Goal: Communication & Community: Ask a question

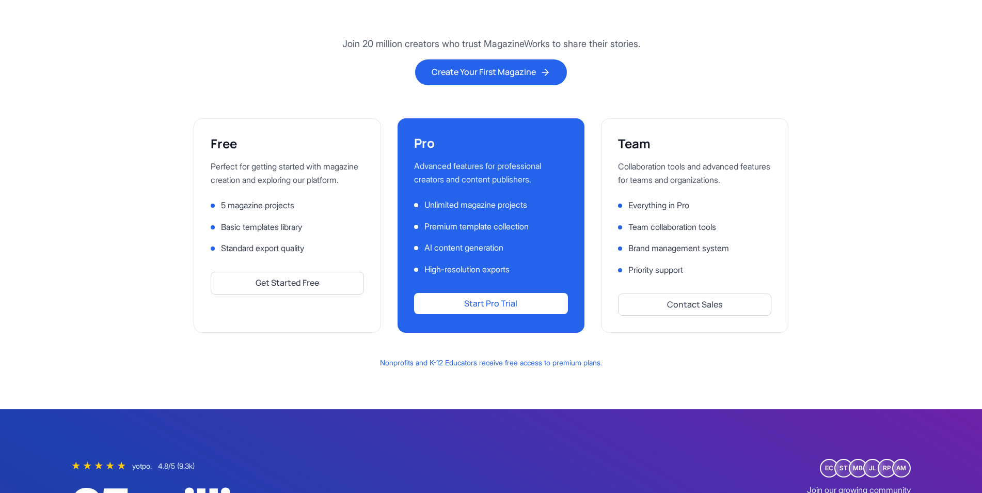
scroll to position [2557, 0]
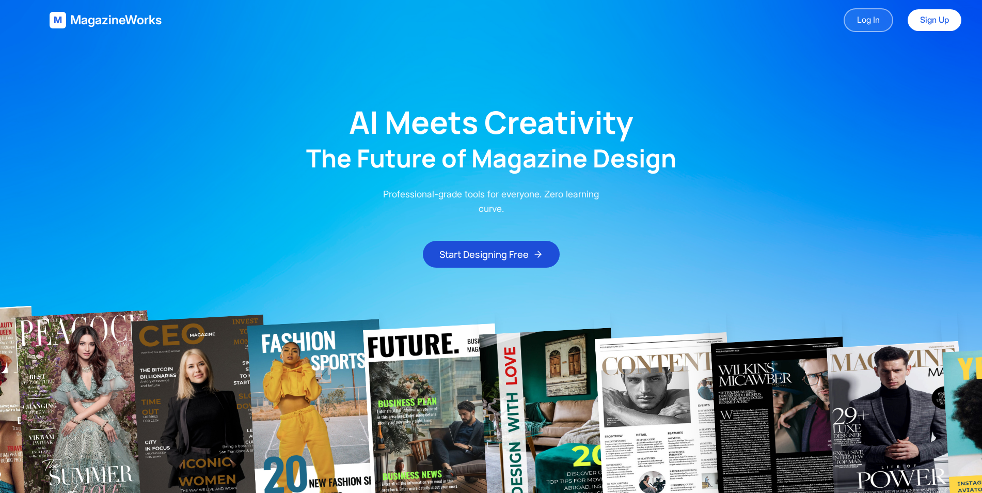
click at [858, 13] on link "Log In" at bounding box center [869, 20] width 50 height 24
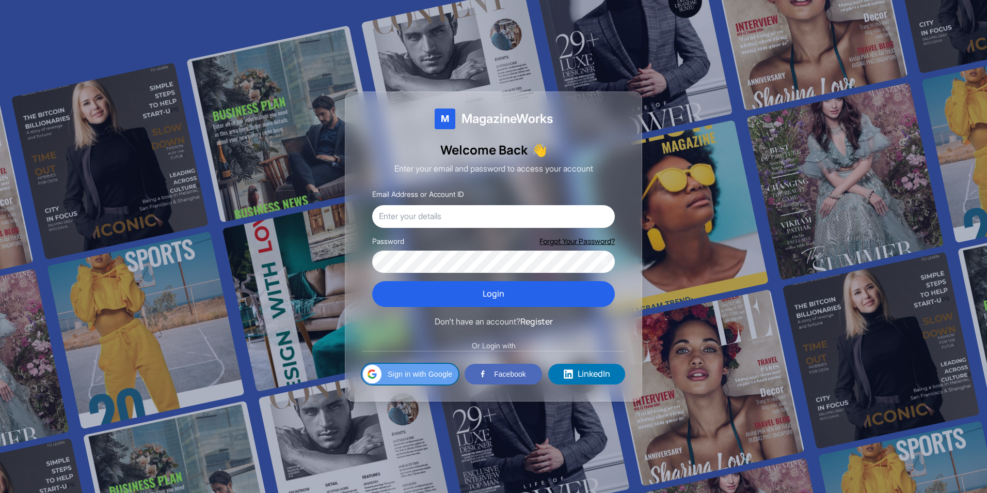
click at [413, 370] on span "Sign in with Google" at bounding box center [420, 373] width 65 height 11
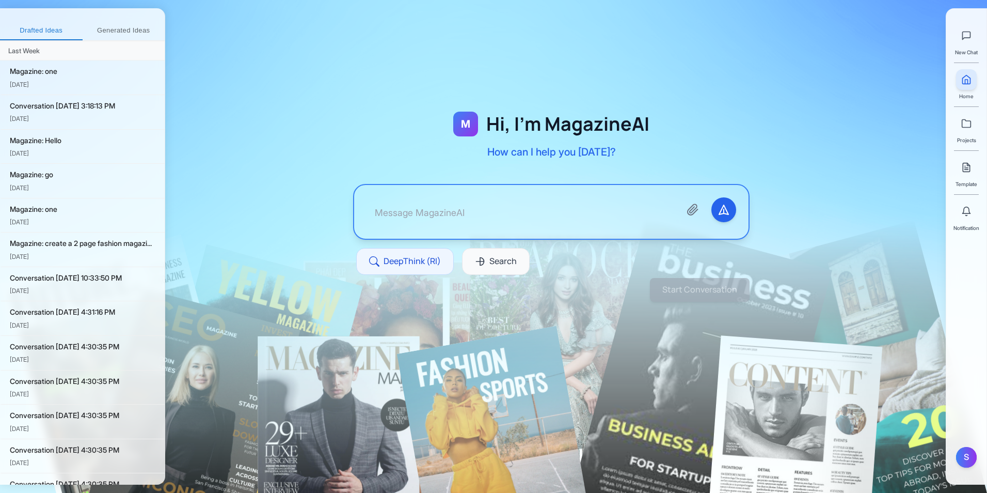
click at [125, 31] on button "Generated Ideas" at bounding box center [124, 31] width 83 height 19
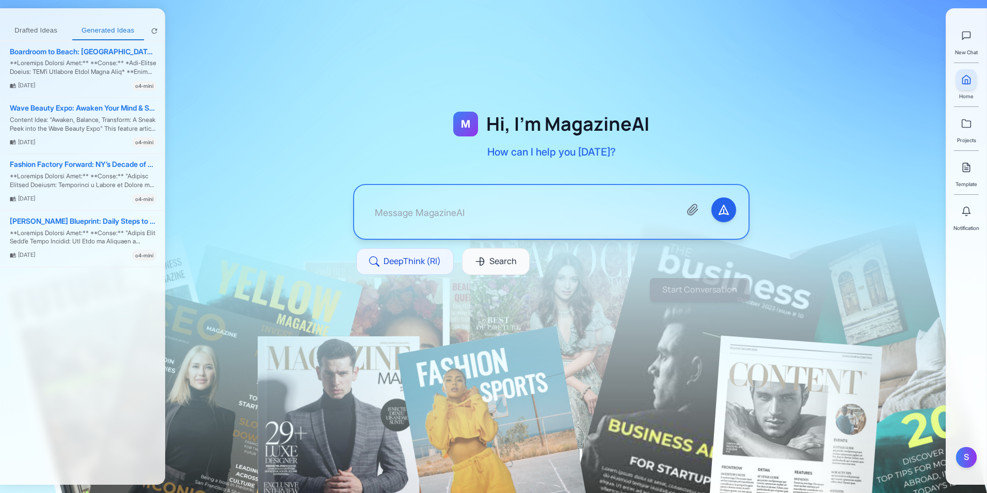
click at [971, 136] on span "Projects" at bounding box center [966, 140] width 19 height 8
click at [965, 125] on icon at bounding box center [966, 123] width 10 height 10
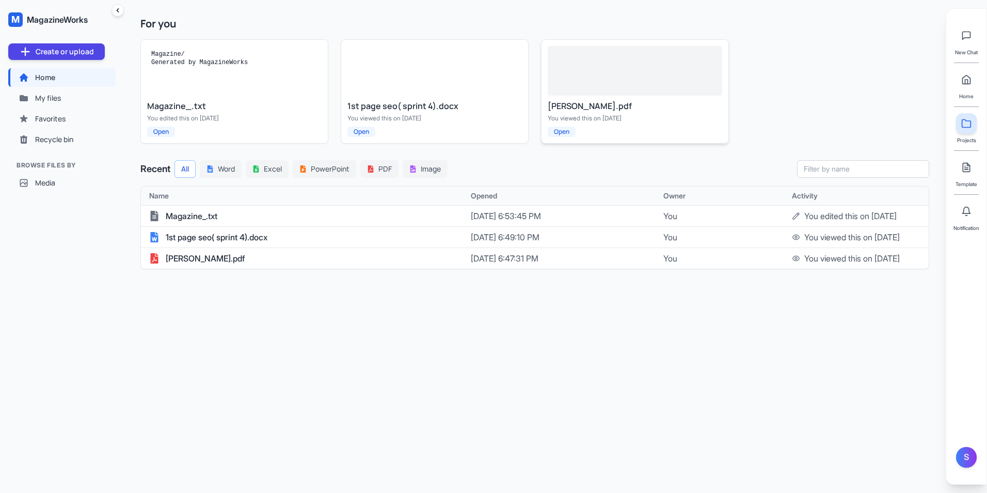
click at [643, 87] on div at bounding box center [635, 71] width 175 height 50
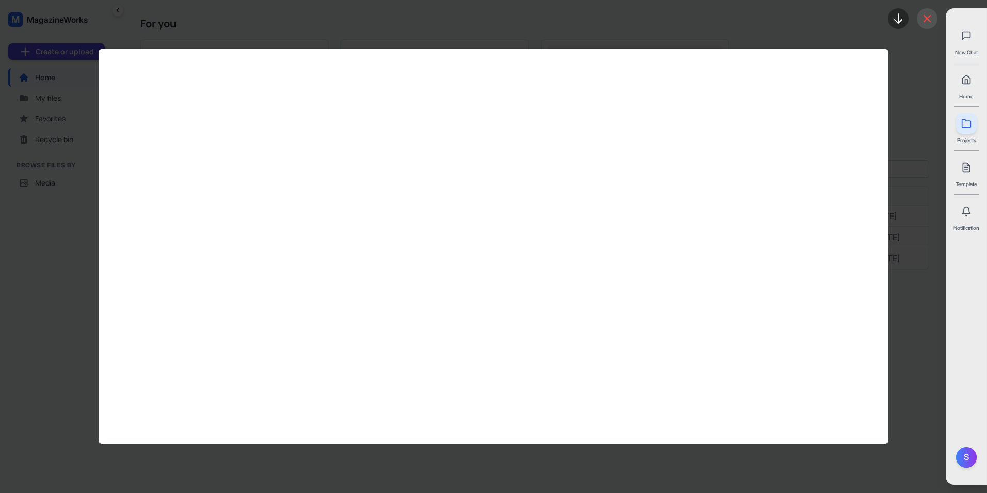
click at [921, 20] on button at bounding box center [927, 18] width 21 height 21
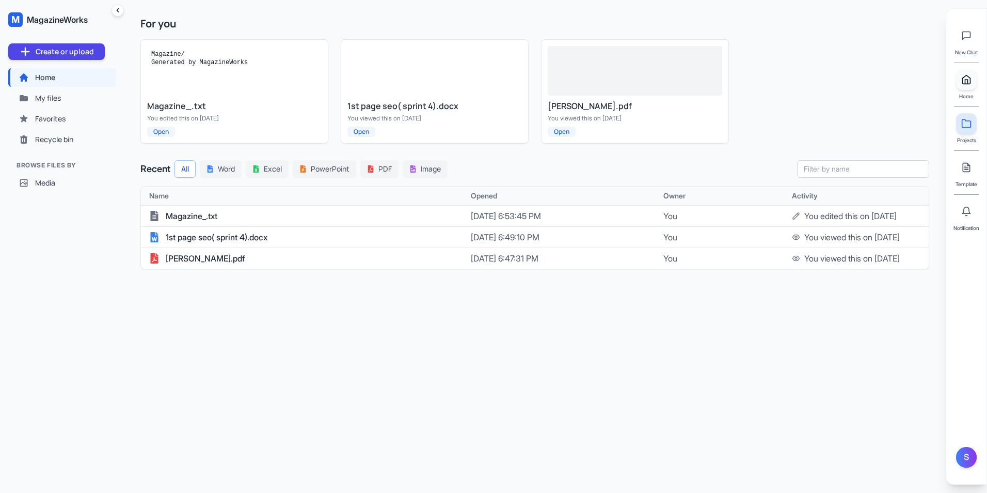
click at [966, 84] on polyline at bounding box center [967, 82] width 3 height 4
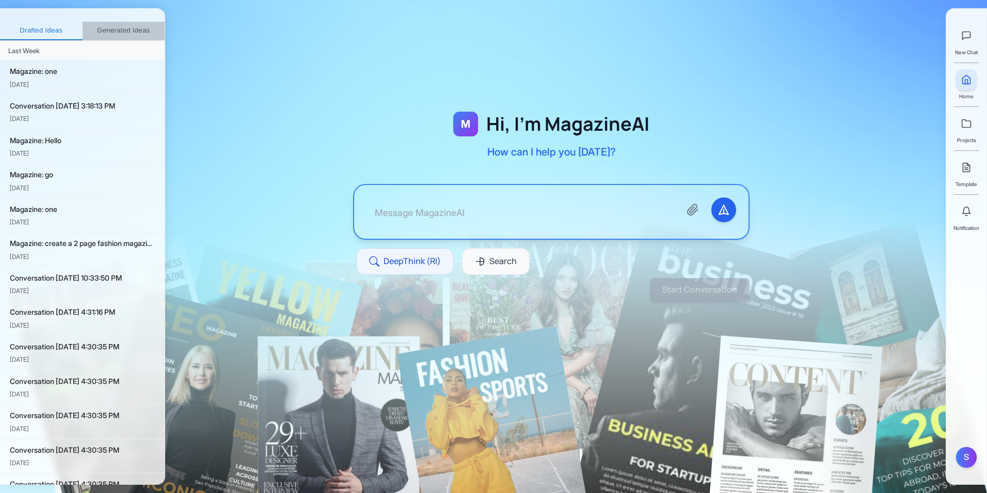
click at [133, 39] on button "Generated Ideas" at bounding box center [124, 31] width 83 height 19
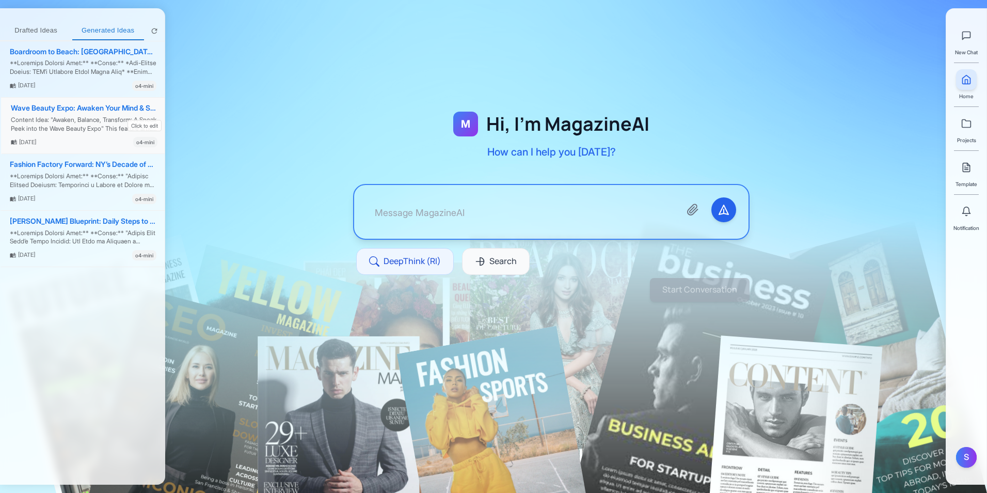
click at [89, 116] on div "Content Idea: "Awaken, Balance, Transform: A Sneak Peek into the Wave Beauty Ex…" at bounding box center [84, 125] width 147 height 18
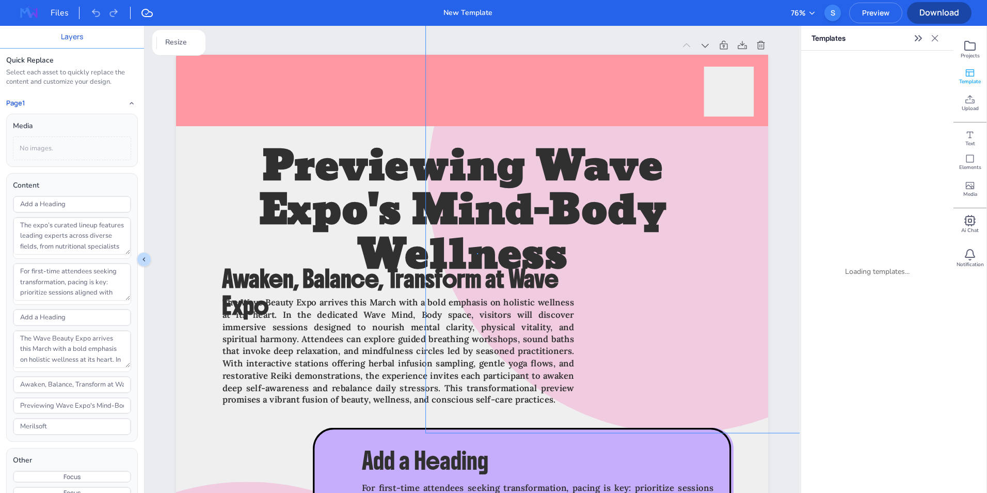
drag, startPoint x: 796, startPoint y: 63, endPoint x: 477, endPoint y: 253, distance: 371.4
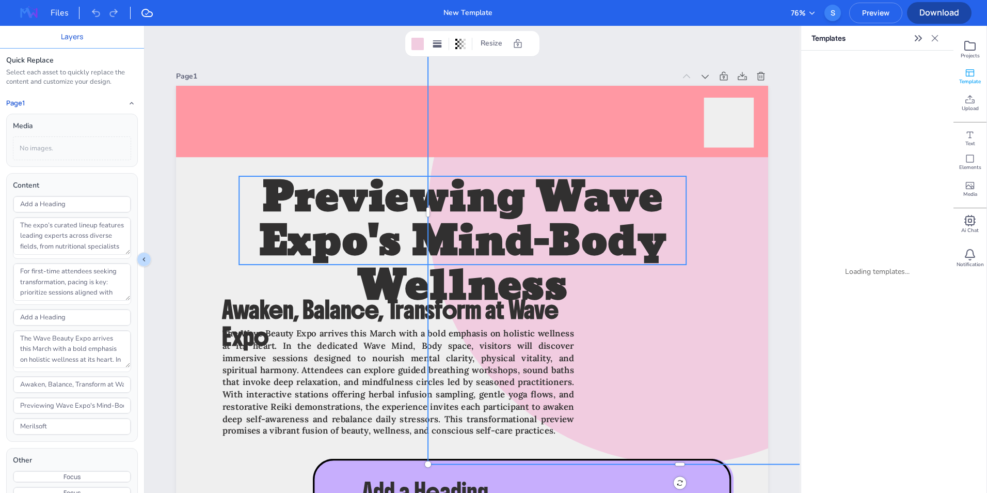
click at [512, 232] on span "Previewing Wave Expo's Mind-Body Wellness" at bounding box center [463, 242] width 408 height 160
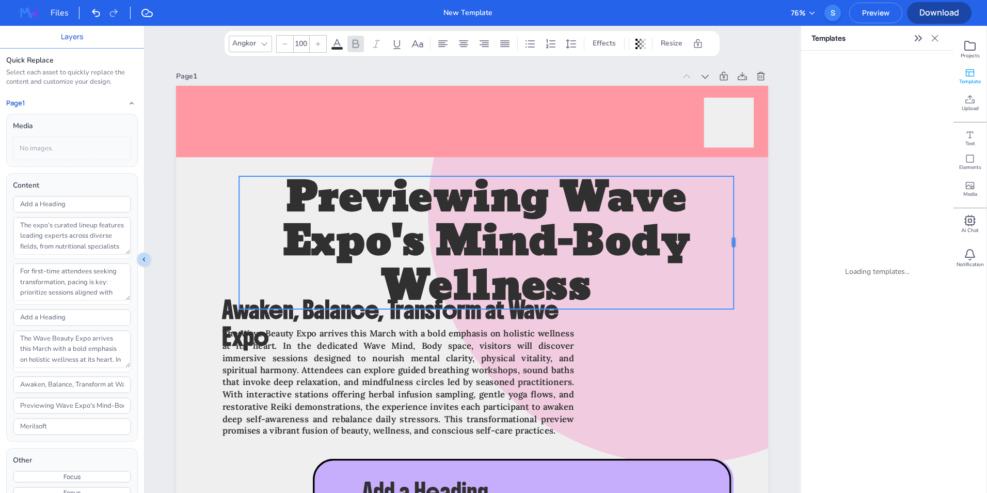
drag, startPoint x: 684, startPoint y: 218, endPoint x: 732, endPoint y: 226, distance: 48.2
click at [734, 226] on div at bounding box center [738, 242] width 8 height 133
click at [285, 41] on icon at bounding box center [285, 44] width 6 height 6
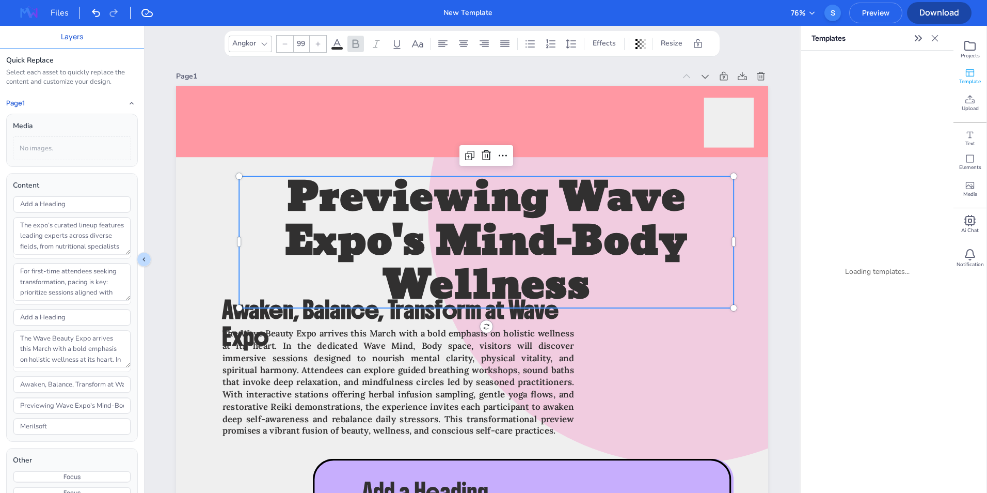
click at [285, 41] on icon at bounding box center [285, 44] width 6 height 6
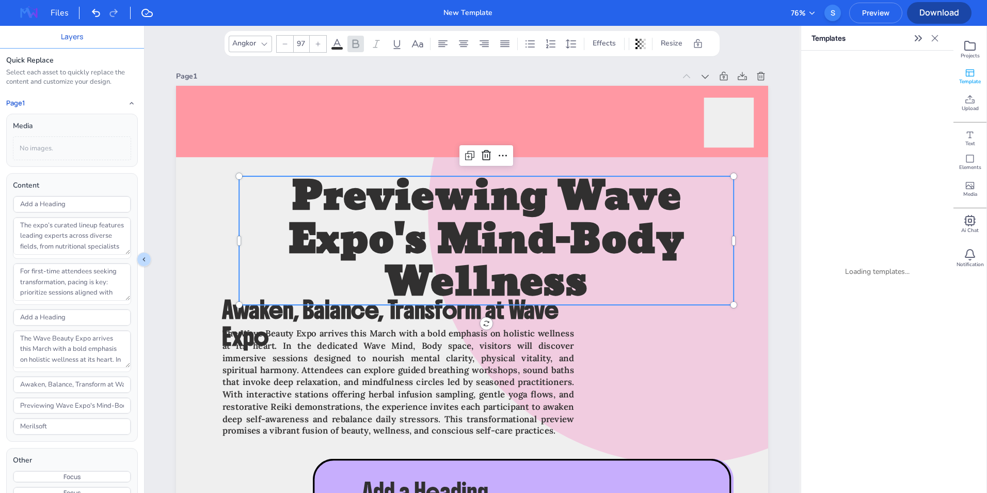
click at [285, 41] on icon at bounding box center [285, 44] width 6 height 6
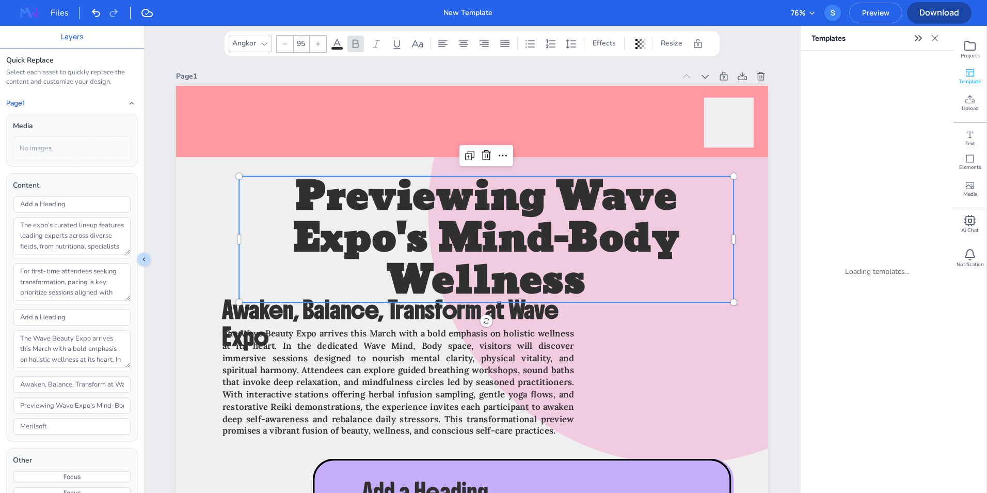
click at [285, 41] on icon at bounding box center [285, 44] width 6 height 6
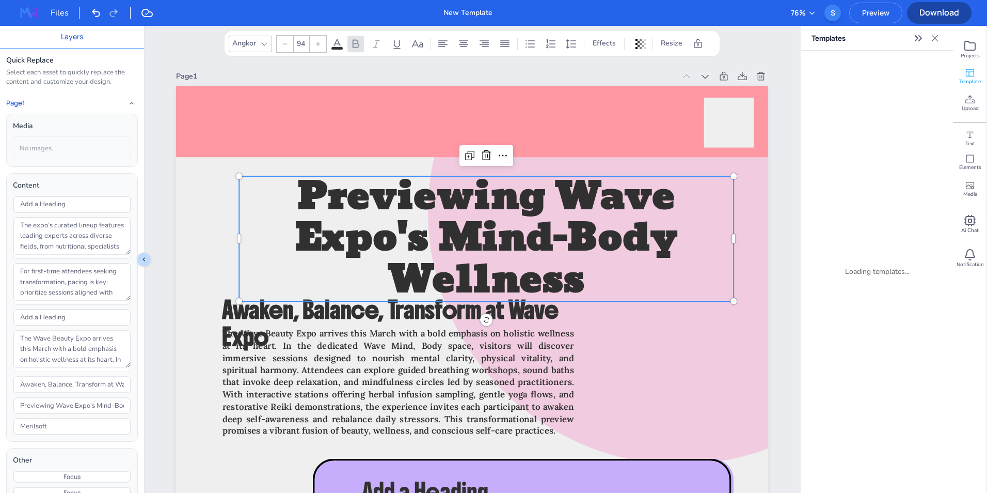
click at [285, 41] on icon at bounding box center [285, 44] width 6 height 6
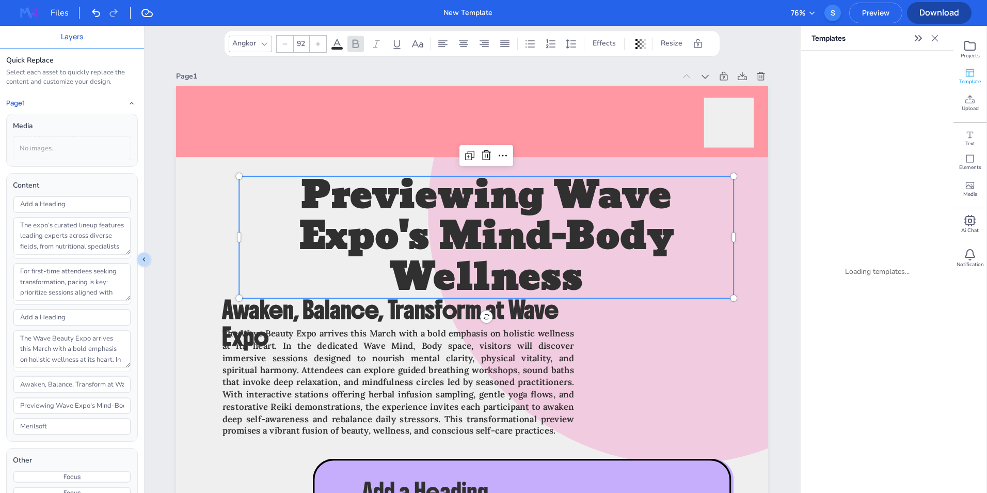
click at [285, 41] on icon at bounding box center [285, 44] width 6 height 6
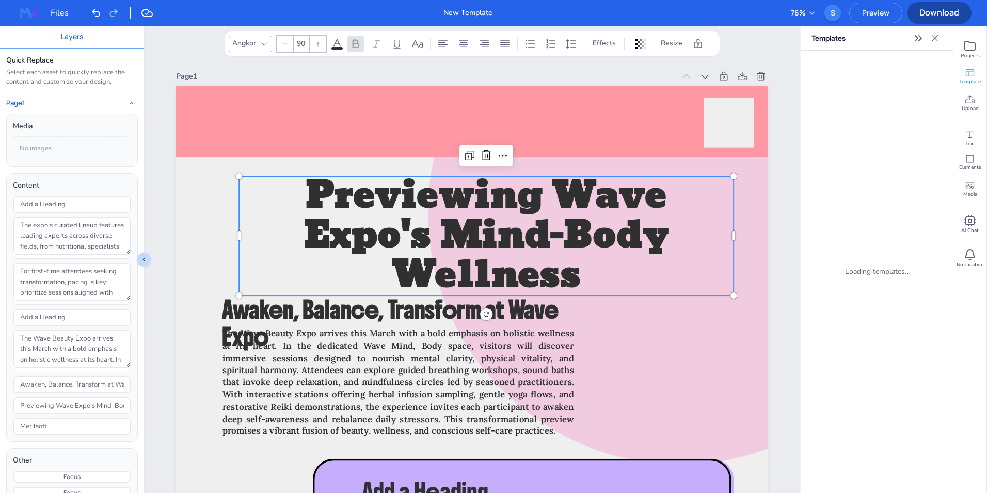
click at [285, 41] on icon at bounding box center [285, 44] width 6 height 6
type input "89"
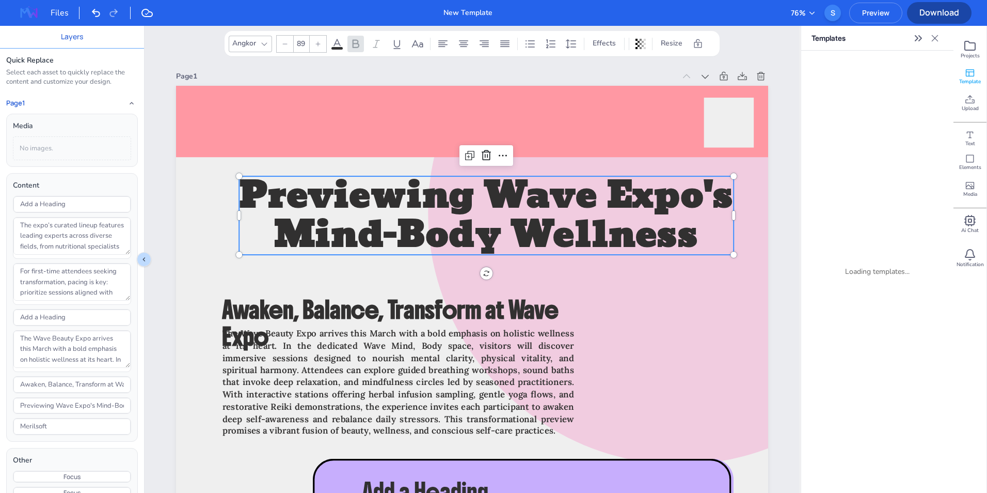
click at [935, 43] on icon at bounding box center [935, 38] width 10 height 10
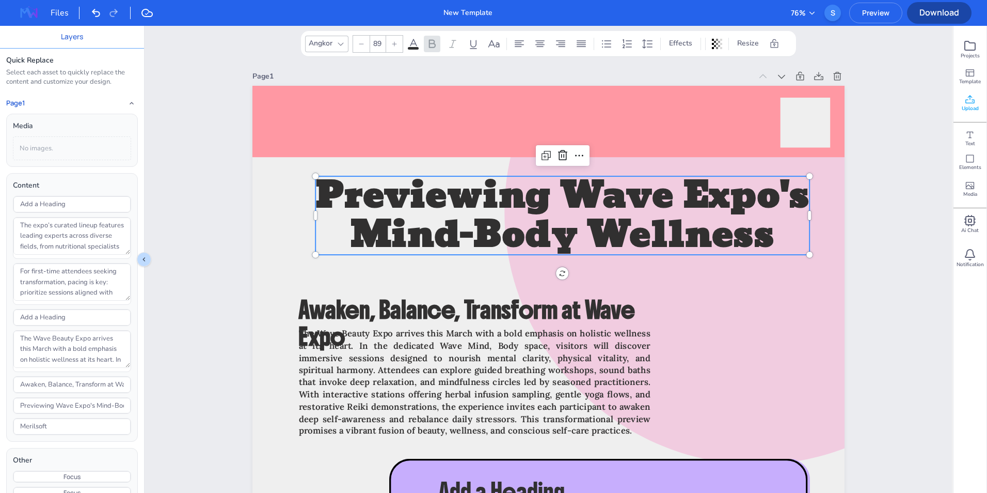
click at [972, 106] on span "Upload" at bounding box center [970, 108] width 17 height 7
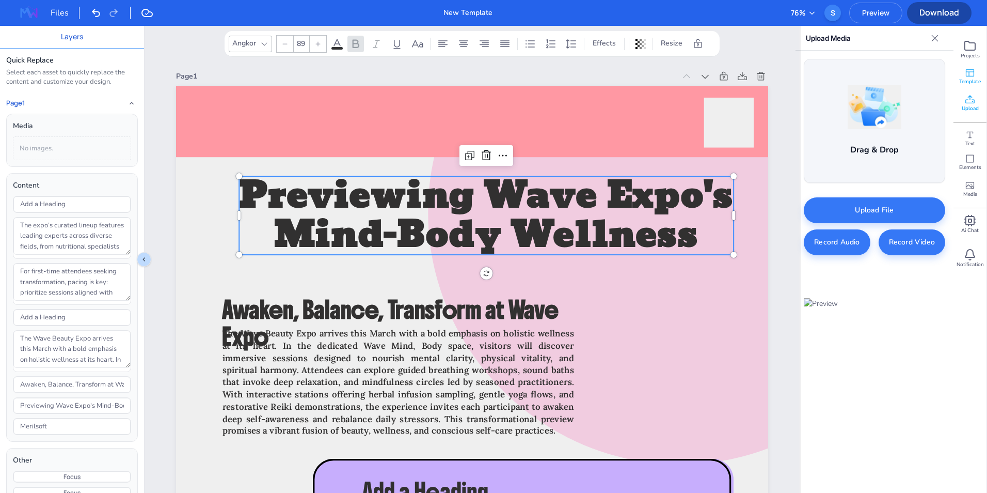
click at [970, 82] on span "Template" at bounding box center [970, 81] width 22 height 7
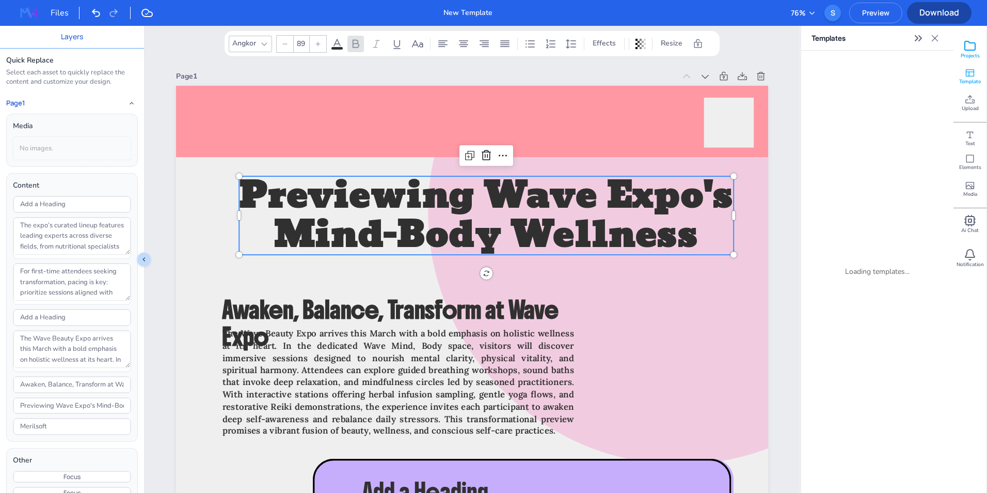
click at [970, 48] on icon at bounding box center [970, 46] width 12 height 12
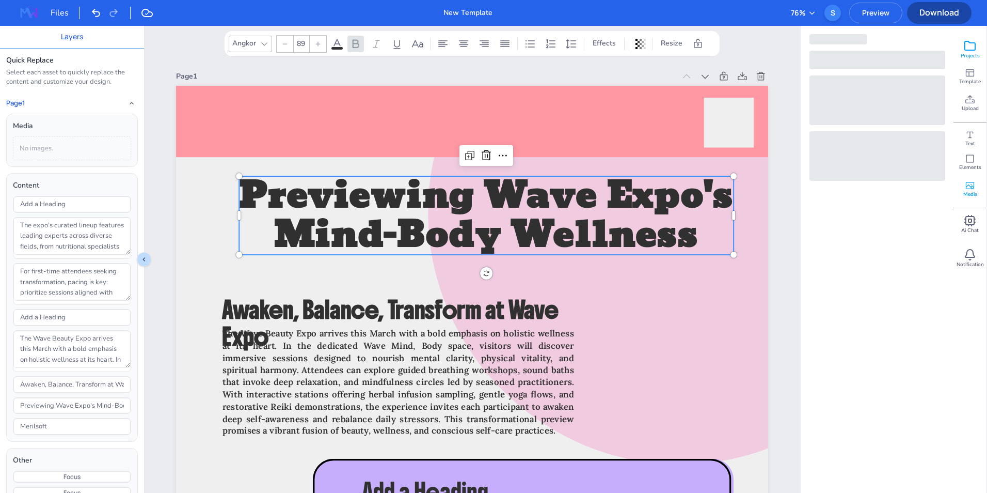
click at [972, 184] on icon at bounding box center [970, 185] width 10 height 10
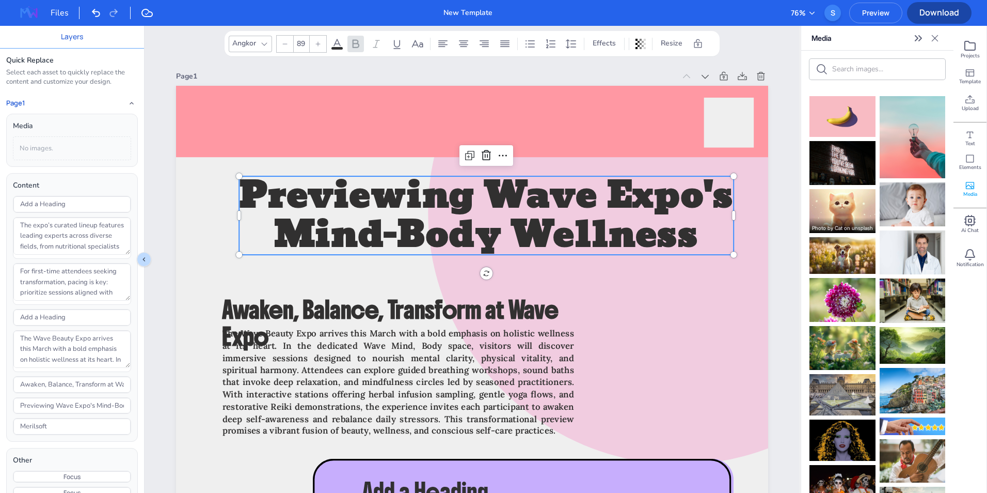
click at [852, 201] on img at bounding box center [843, 211] width 66 height 44
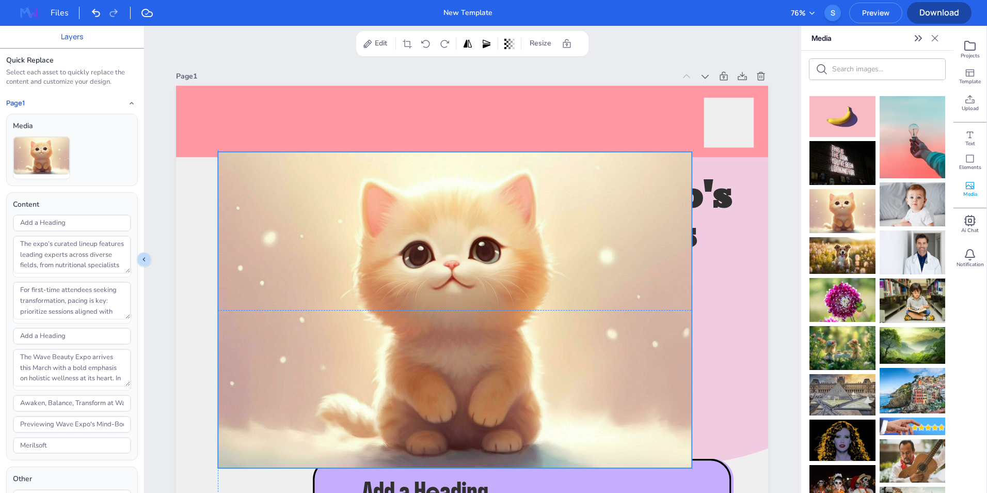
drag, startPoint x: 568, startPoint y: 384, endPoint x: 555, endPoint y: 207, distance: 177.7
click at [555, 207] on div at bounding box center [455, 310] width 474 height 316
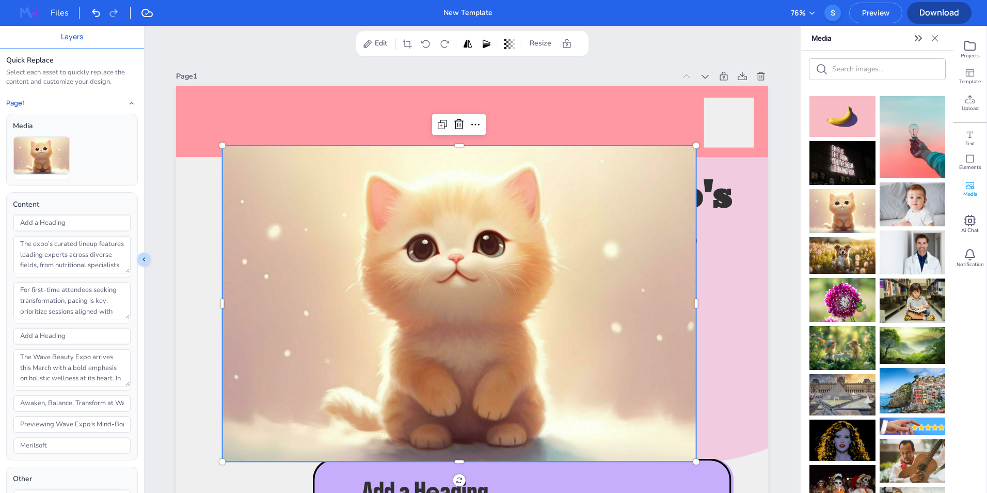
click at [218, 144] on div at bounding box center [222, 145] width 8 height 8
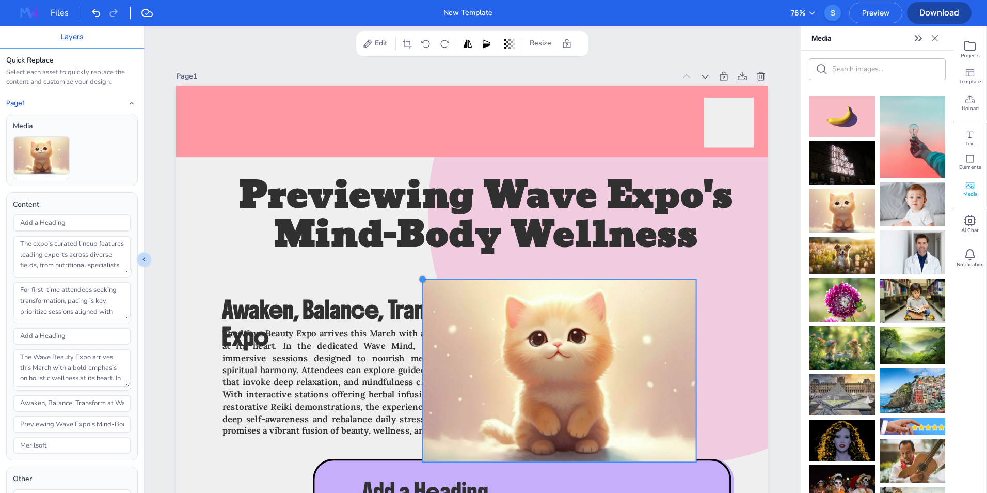
drag, startPoint x: 222, startPoint y: 146, endPoint x: 455, endPoint y: 303, distance: 280.8
click at [427, 283] on div at bounding box center [423, 279] width 8 height 8
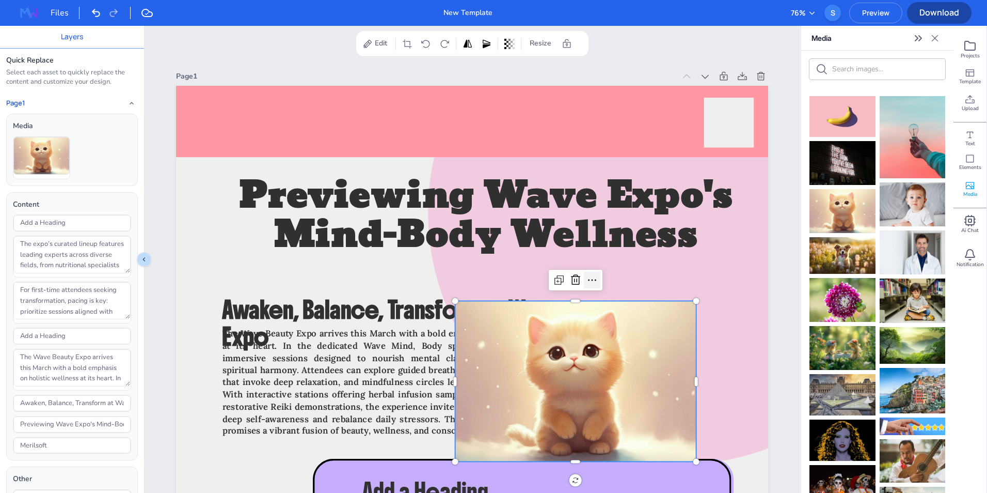
click at [589, 276] on icon at bounding box center [592, 280] width 12 height 12
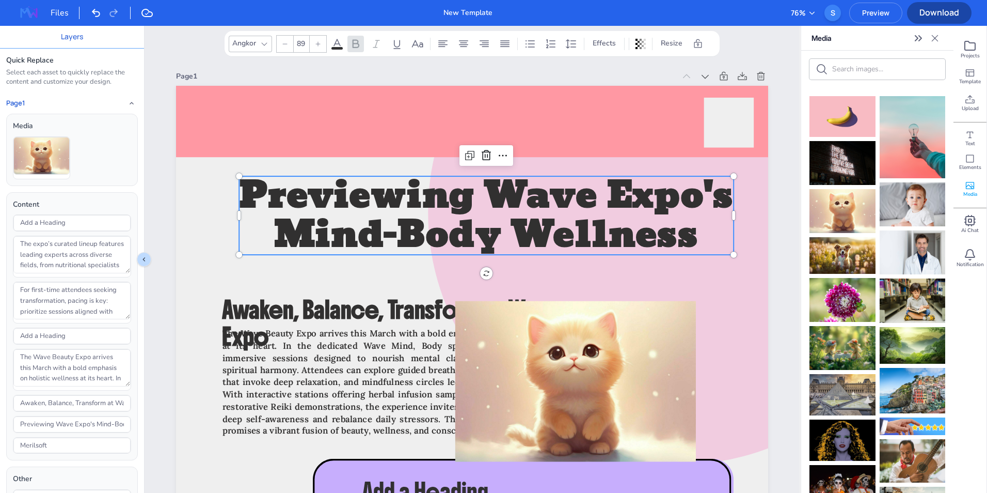
click at [469, 205] on span "Previewing Wave Expo's Mind-Body Wellness" at bounding box center [486, 215] width 494 height 103
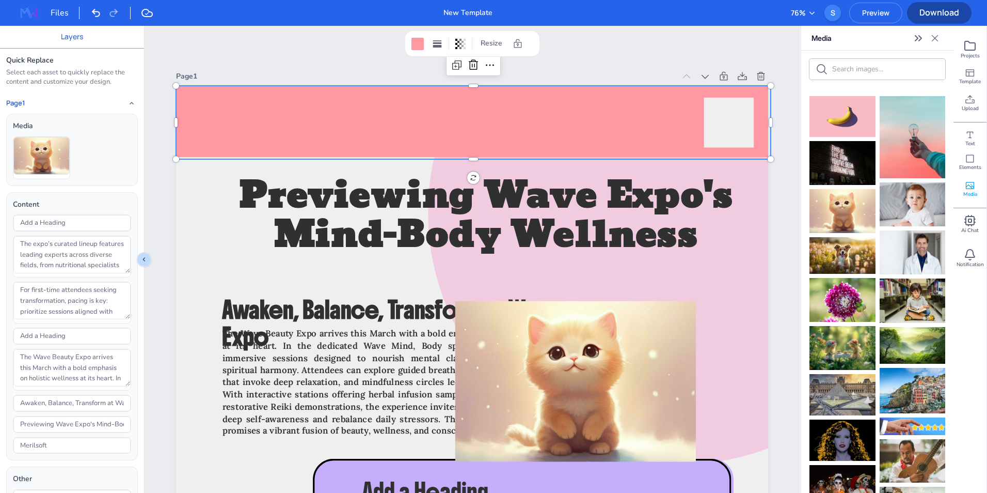
click at [434, 118] on div at bounding box center [473, 122] width 595 height 73
click at [34, 14] on img at bounding box center [28, 13] width 33 height 17
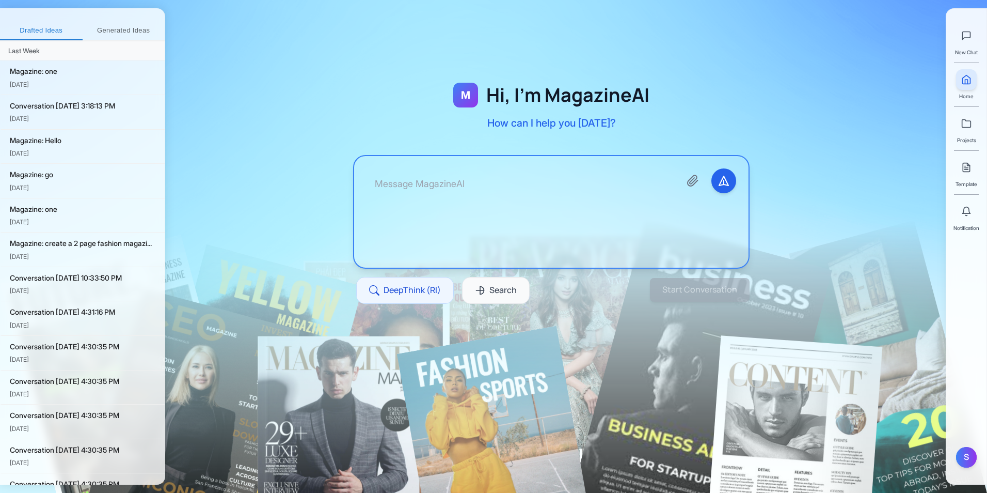
click at [434, 218] on textarea at bounding box center [520, 211] width 306 height 87
type textarea "I"
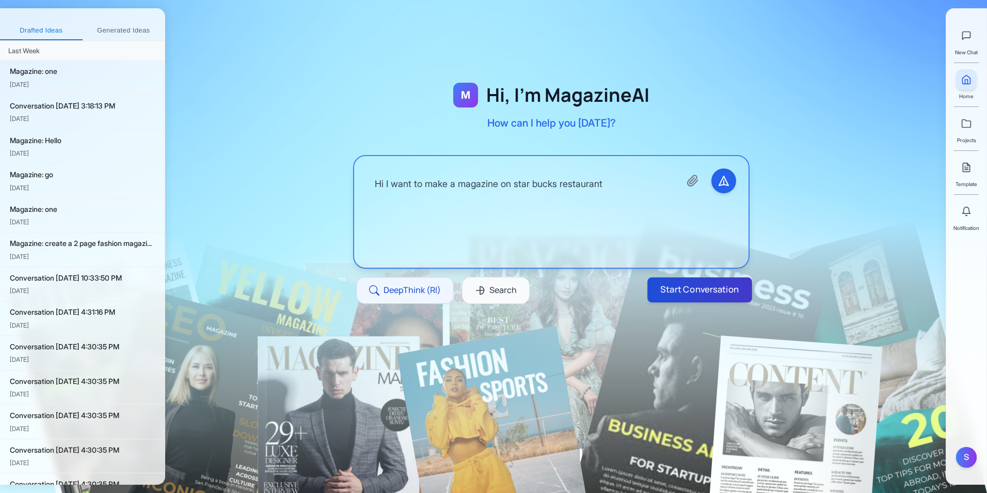
click at [683, 293] on button "Start Conversation" at bounding box center [699, 289] width 105 height 25
type textarea "Hi I want to make a magazine on star bucks restaurant"
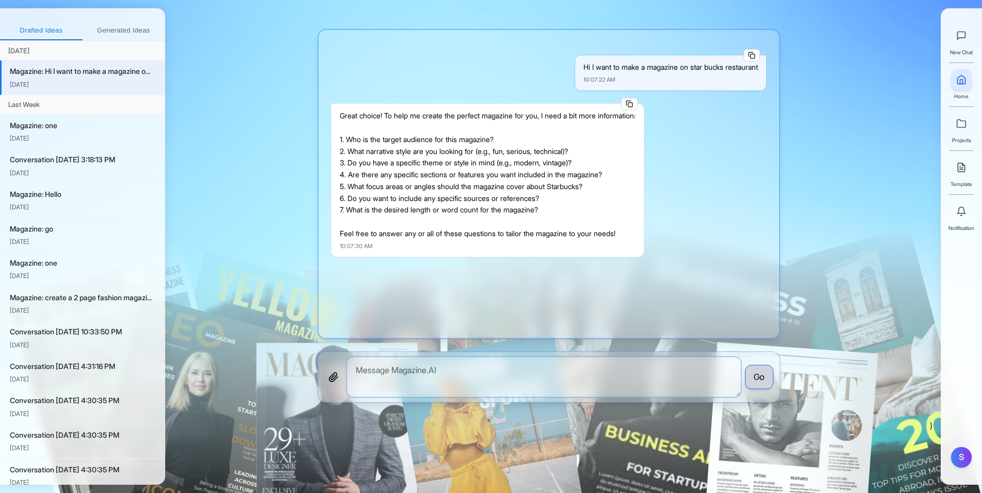
click at [447, 373] on textarea at bounding box center [544, 377] width 394 height 40
